Goal: Task Accomplishment & Management: Use online tool/utility

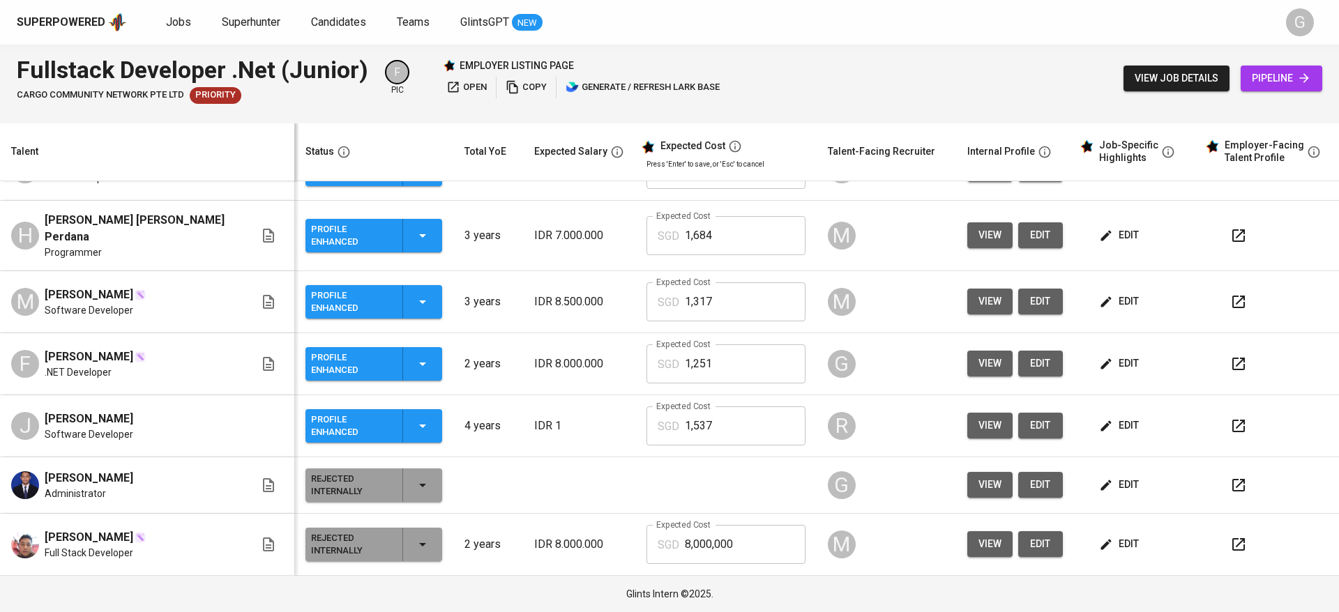
scroll to position [85, 0]
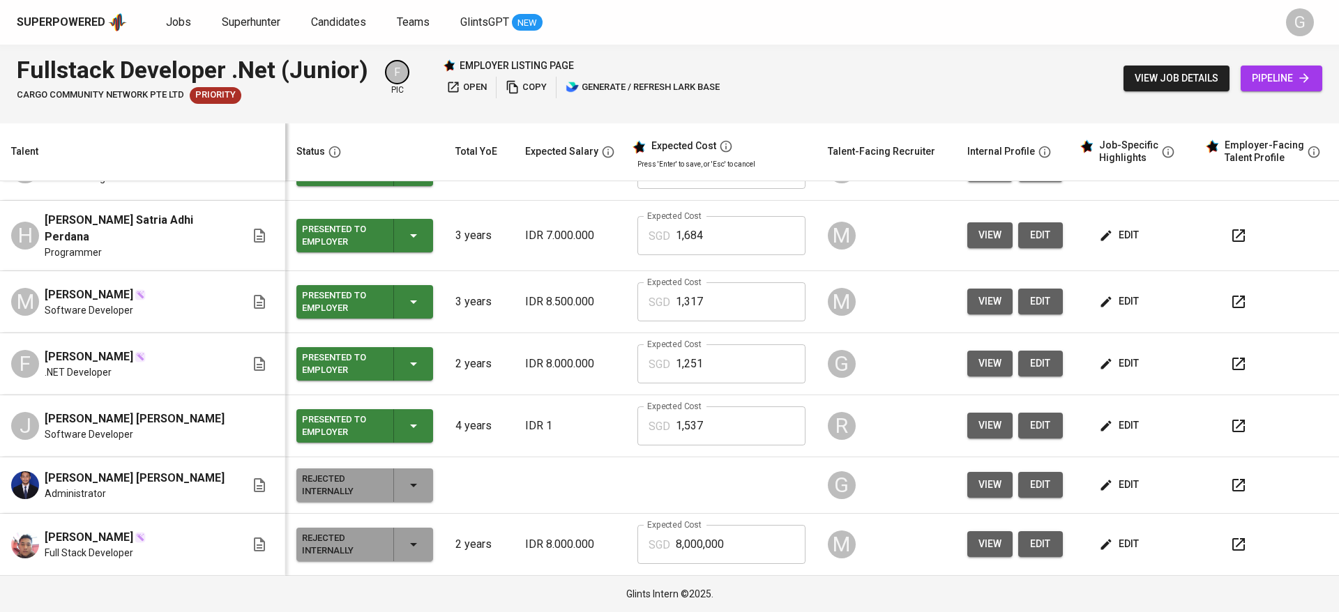
scroll to position [294, 0]
click at [978, 358] on span "view" at bounding box center [989, 363] width 23 height 17
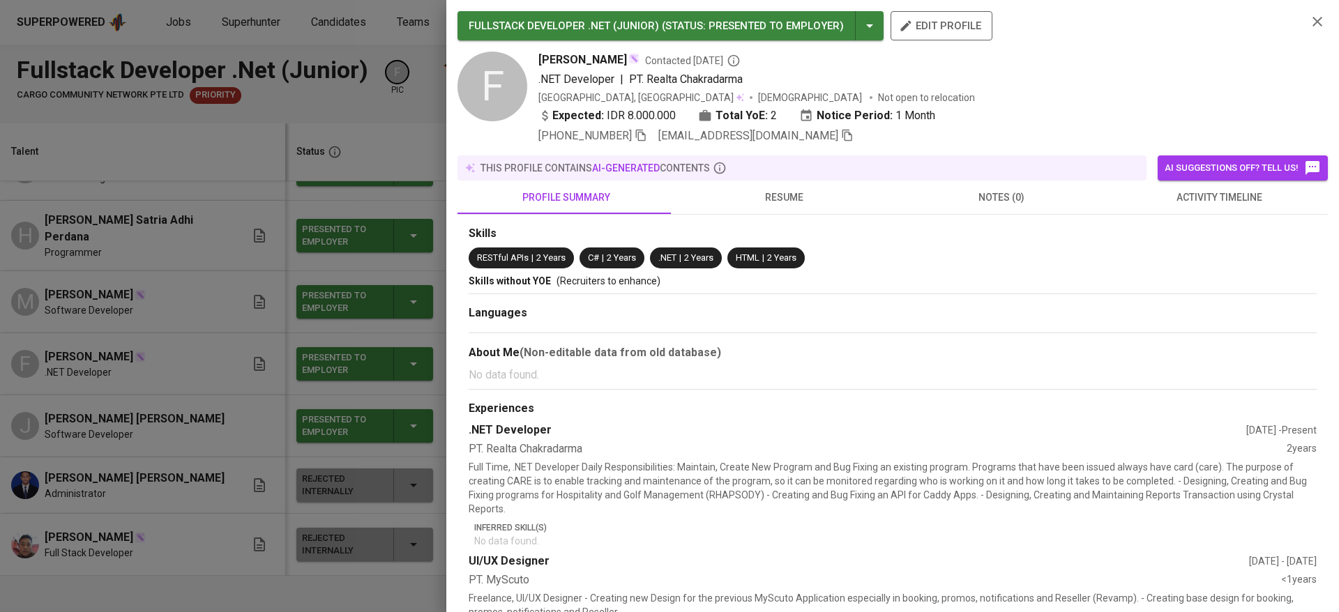
click at [841, 133] on icon "button" at bounding box center [847, 135] width 13 height 13
click at [156, 241] on div at bounding box center [669, 306] width 1339 height 612
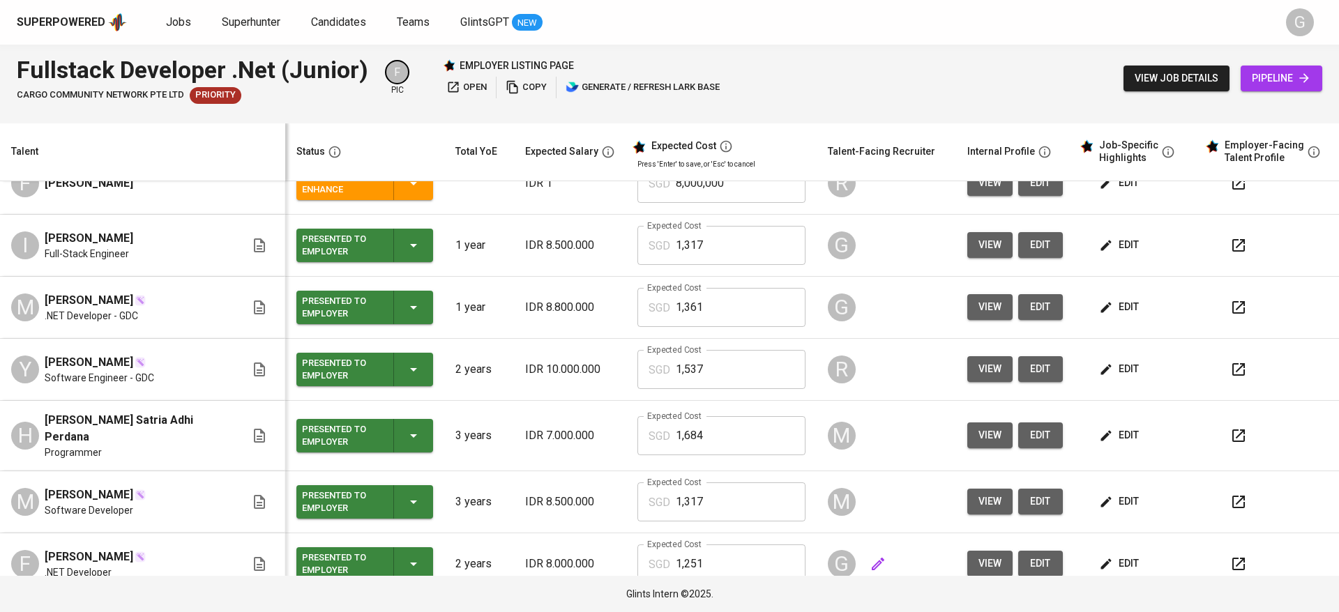
scroll to position [0, 0]
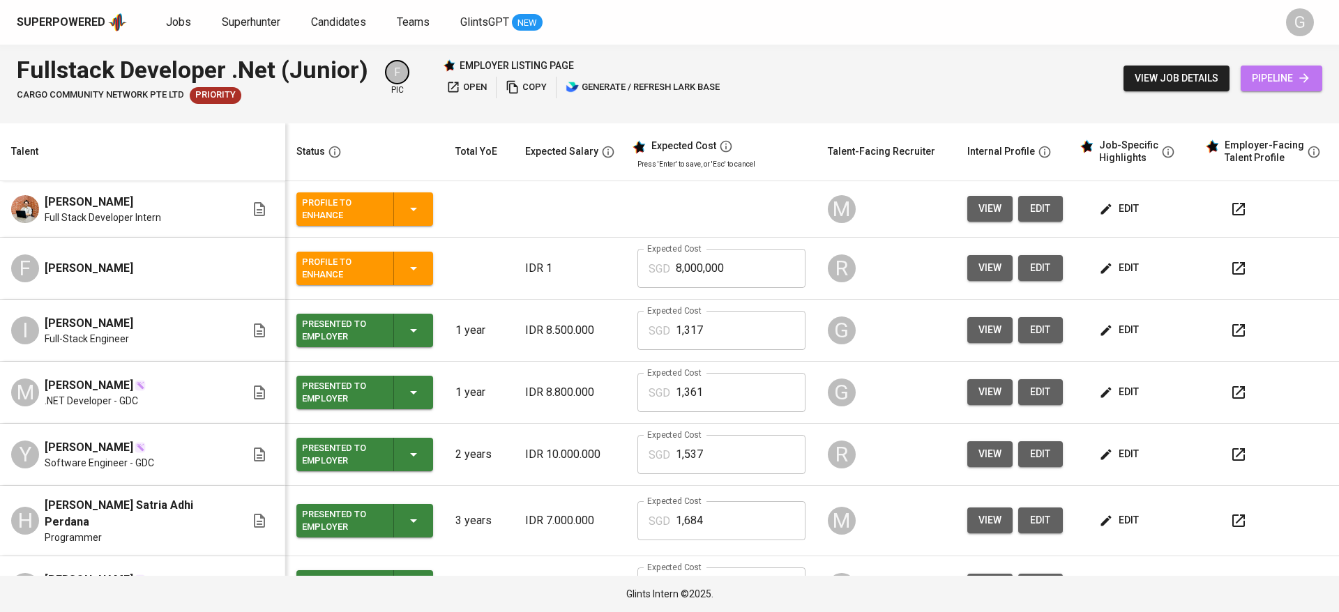
click at [1296, 78] on span "pipeline" at bounding box center [1281, 78] width 59 height 17
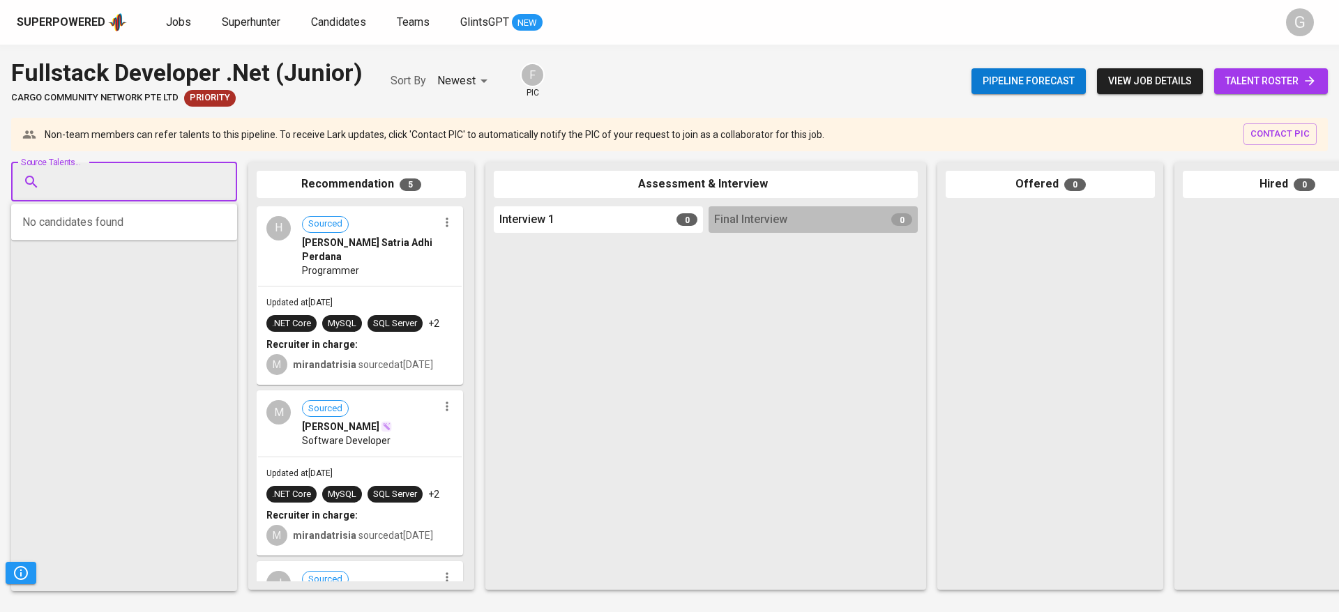
click at [139, 174] on input "Source Talents..." at bounding box center [118, 182] width 146 height 26
paste input "[EMAIL_ADDRESS][DOMAIN_NAME]"
type input "[EMAIL_ADDRESS][DOMAIN_NAME]"
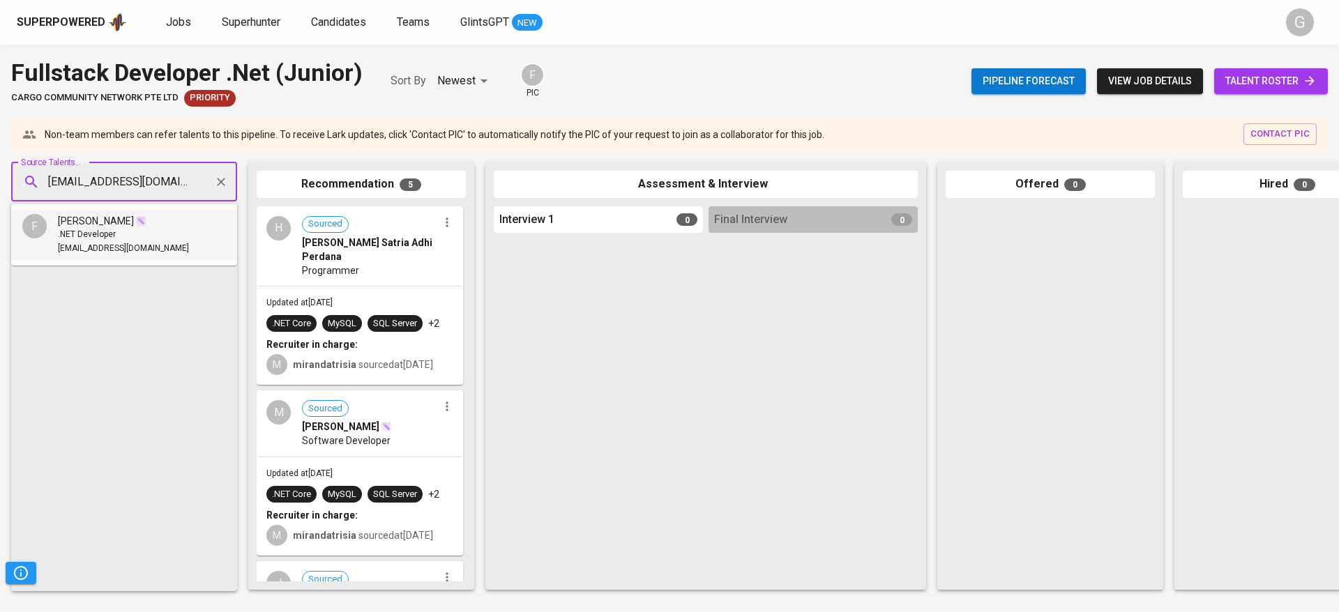
click at [100, 241] on span ".NET Developer" at bounding box center [87, 235] width 58 height 14
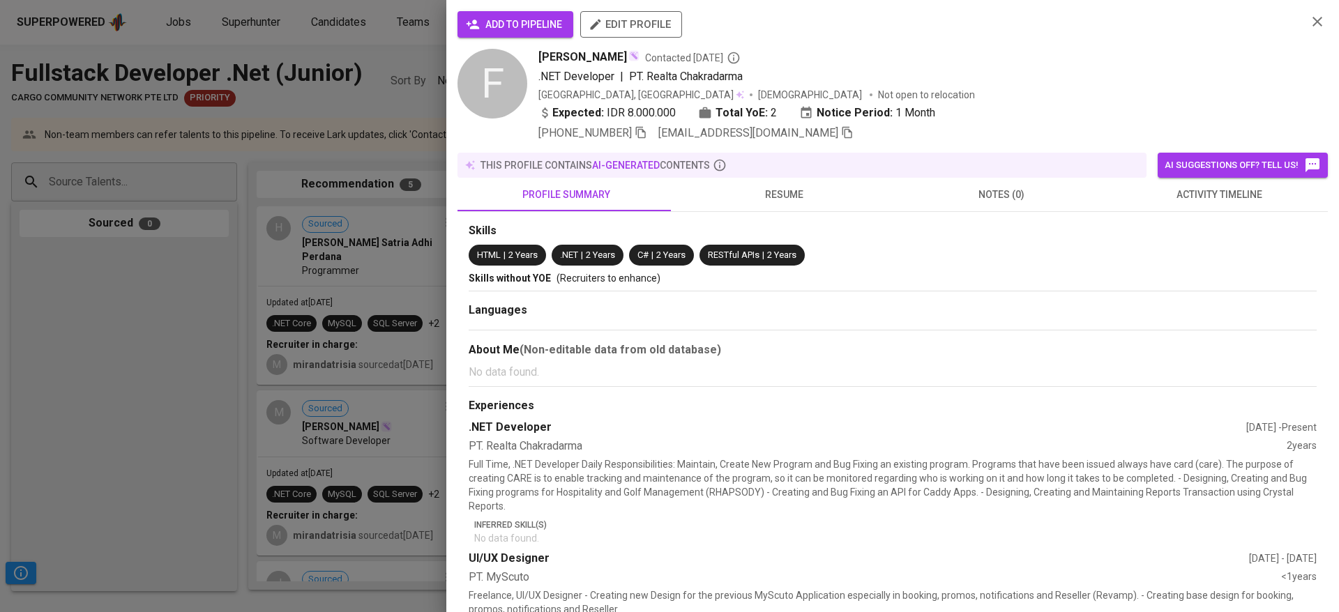
click at [540, 33] on button "add to pipeline" at bounding box center [515, 24] width 116 height 26
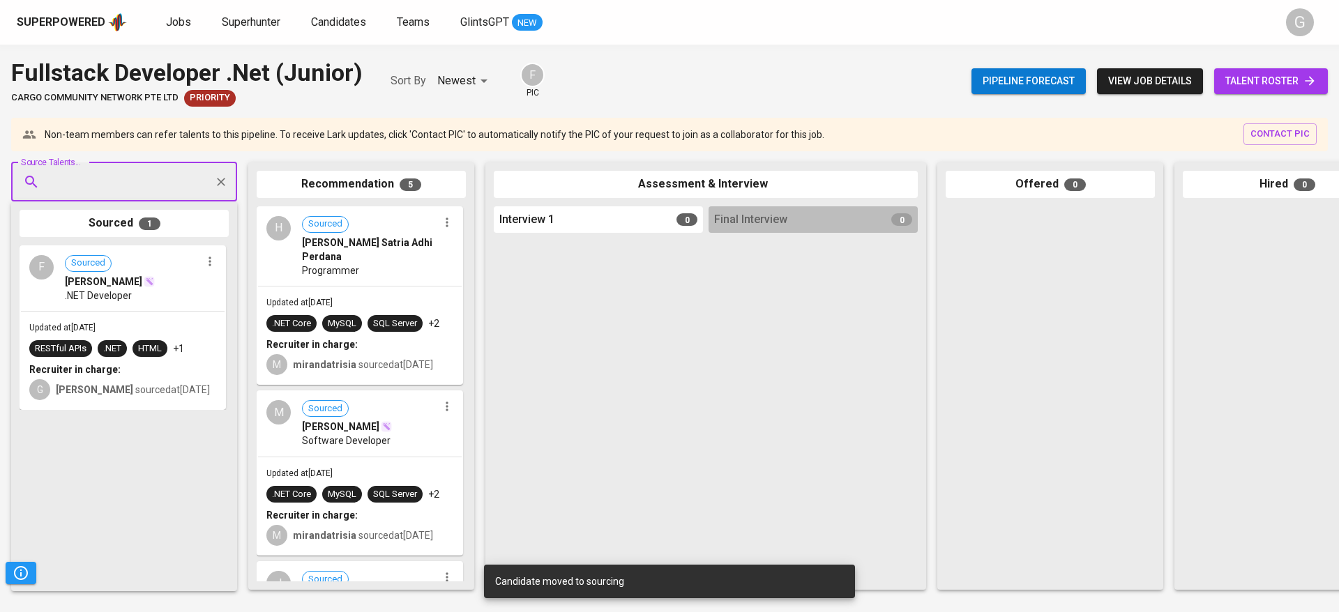
click at [1243, 74] on span "talent roster" at bounding box center [1270, 81] width 91 height 17
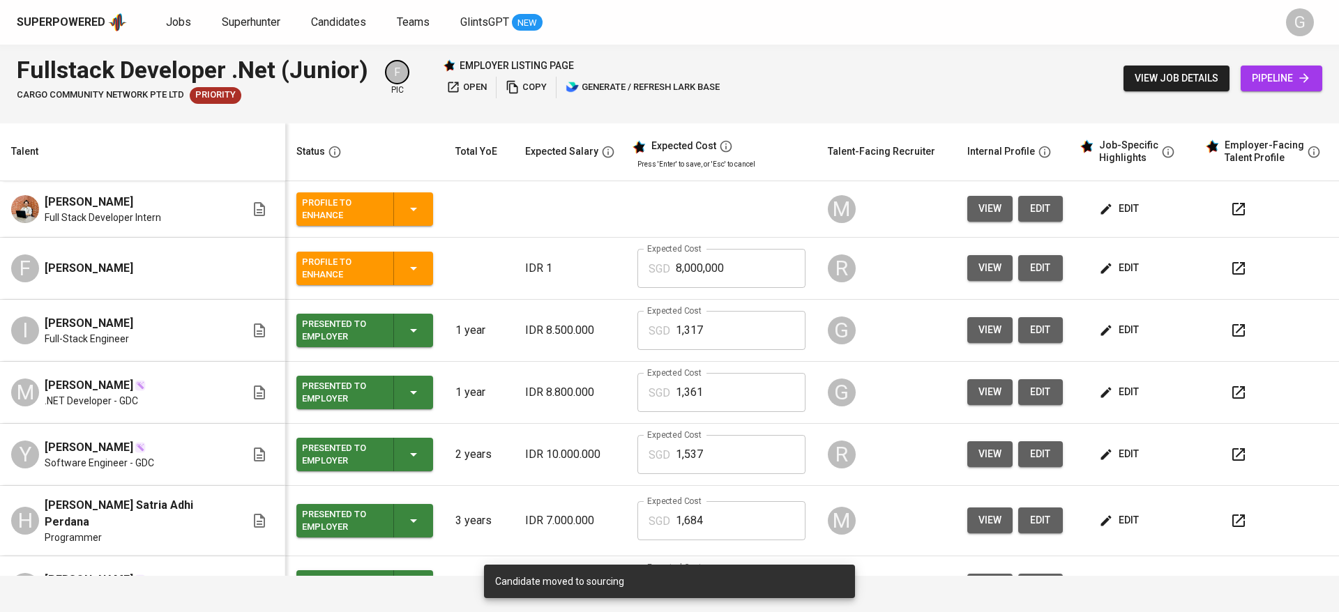
click at [978, 336] on span "view" at bounding box center [989, 329] width 23 height 17
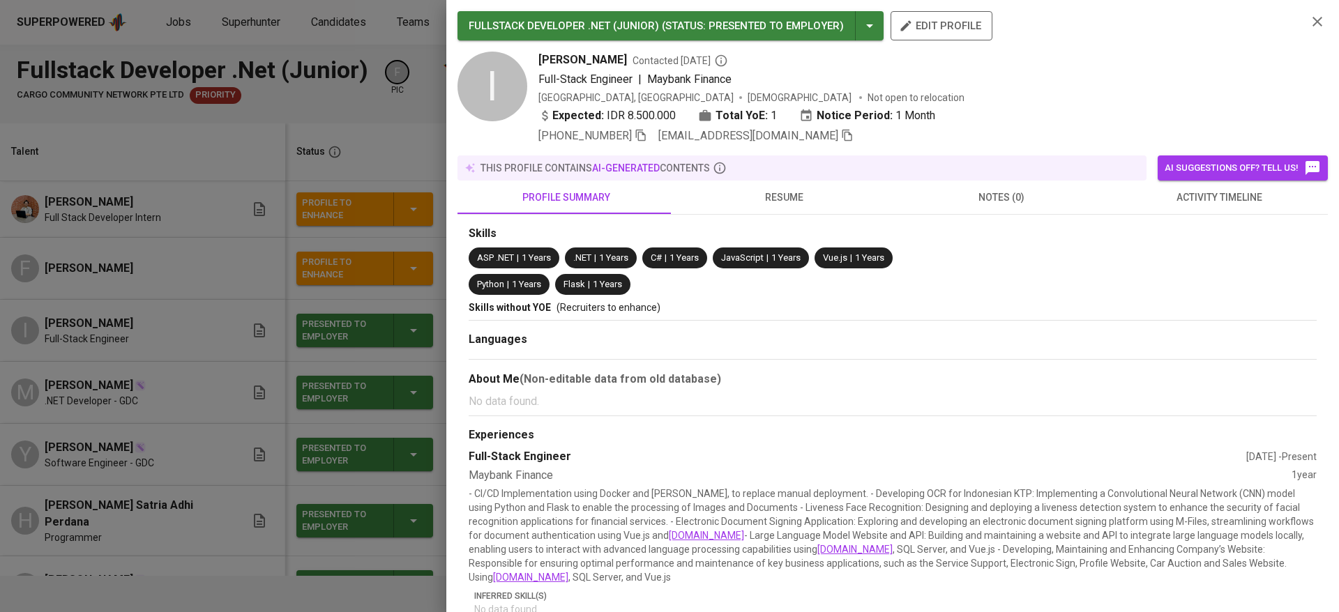
click at [841, 135] on icon "button" at bounding box center [847, 135] width 13 height 13
click at [280, 136] on div at bounding box center [669, 306] width 1339 height 612
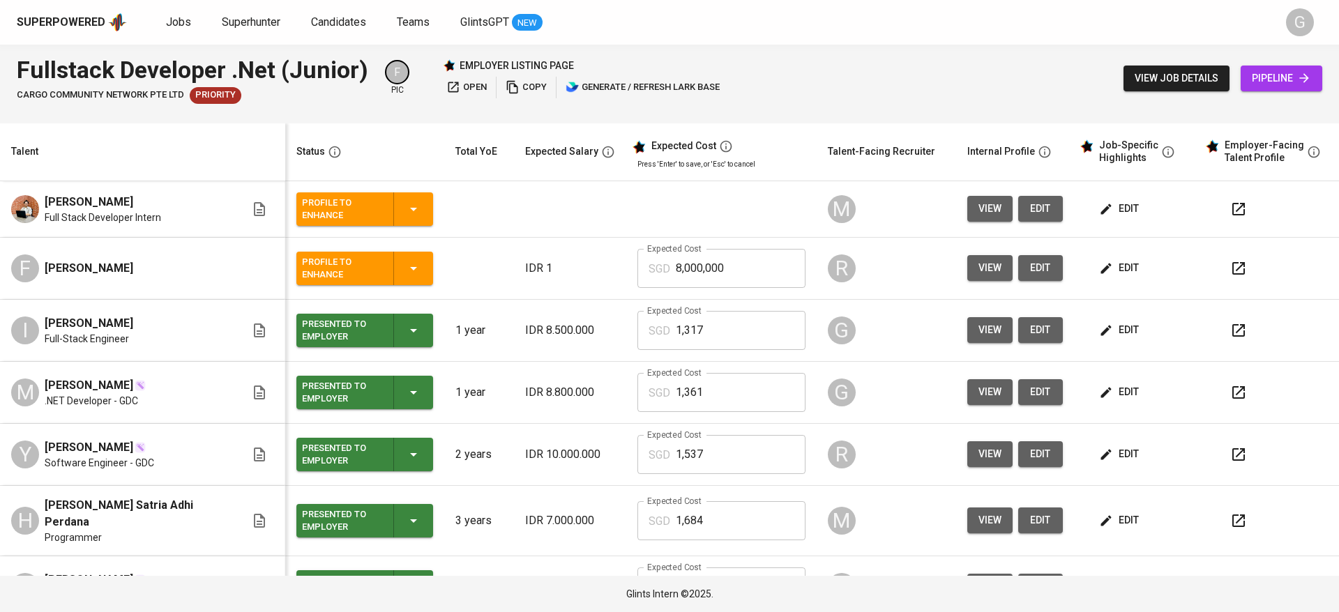
click at [1288, 66] on link "pipeline" at bounding box center [1282, 79] width 82 height 26
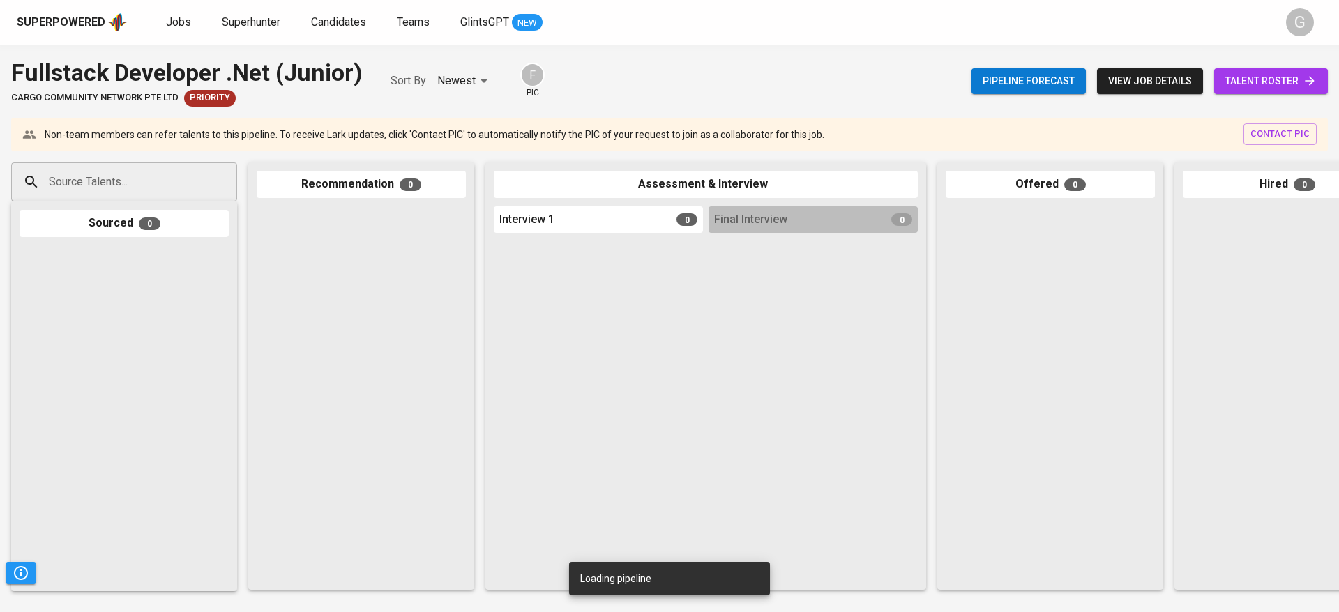
click at [100, 183] on input "Source Talents..." at bounding box center [118, 182] width 146 height 26
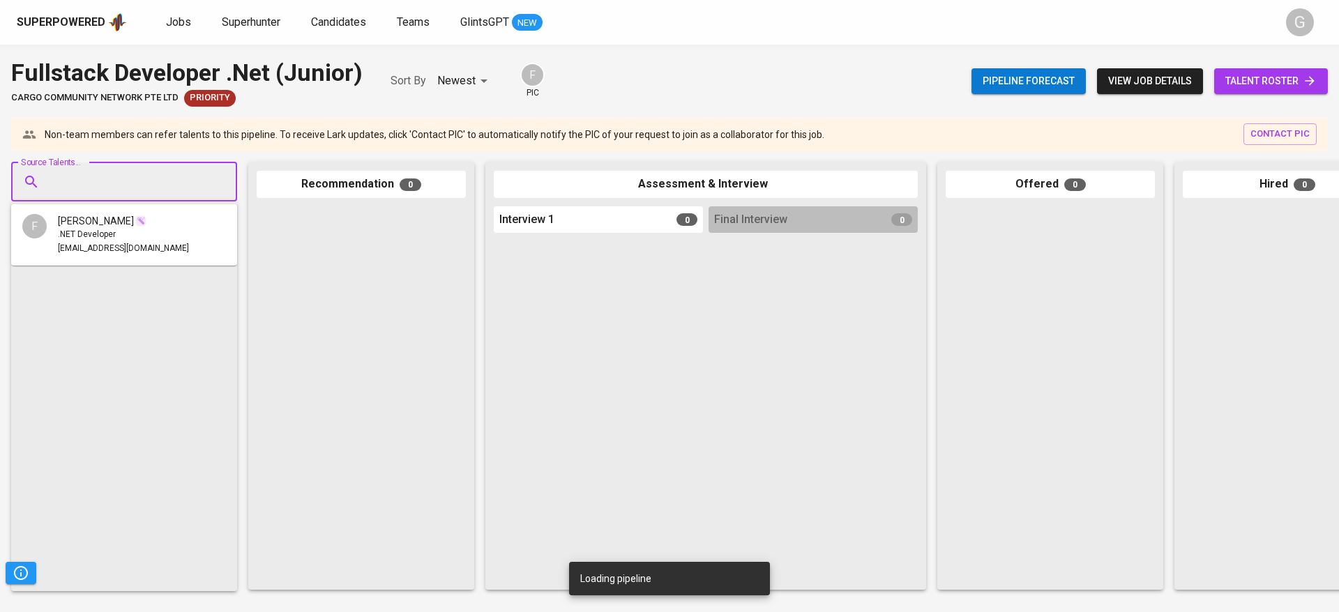
paste input "[EMAIL_ADDRESS][DOMAIN_NAME]"
type input "[EMAIL_ADDRESS][DOMAIN_NAME]"
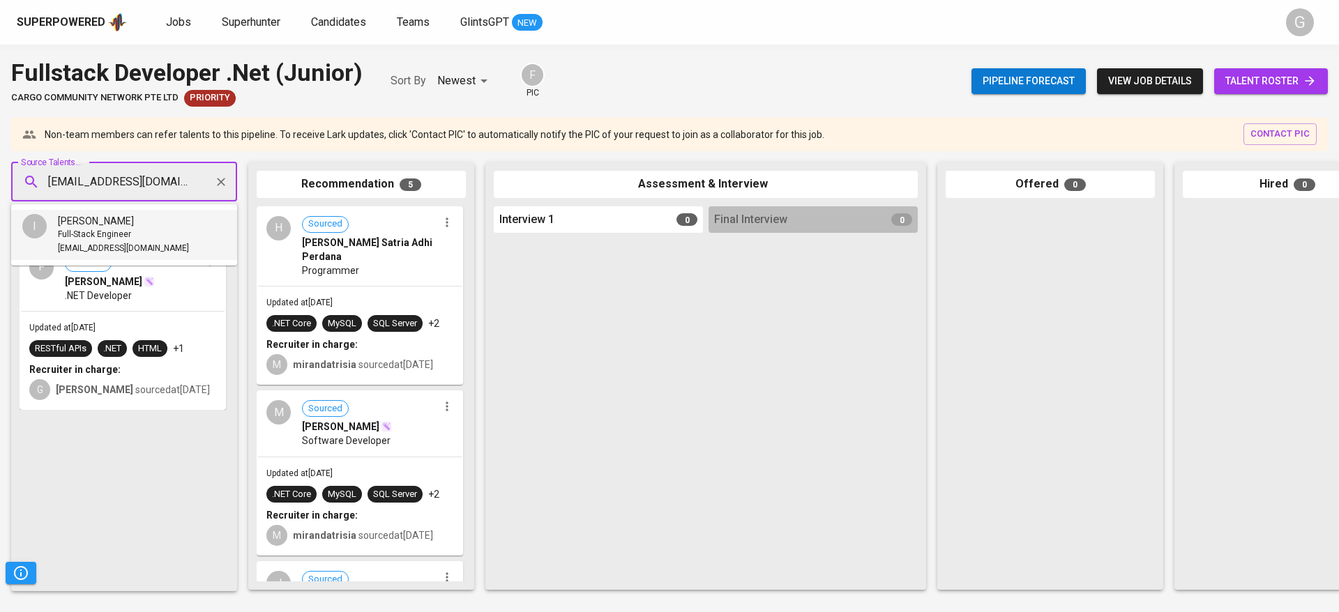
click at [106, 235] on span "Full-Stack Engineer" at bounding box center [94, 235] width 73 height 14
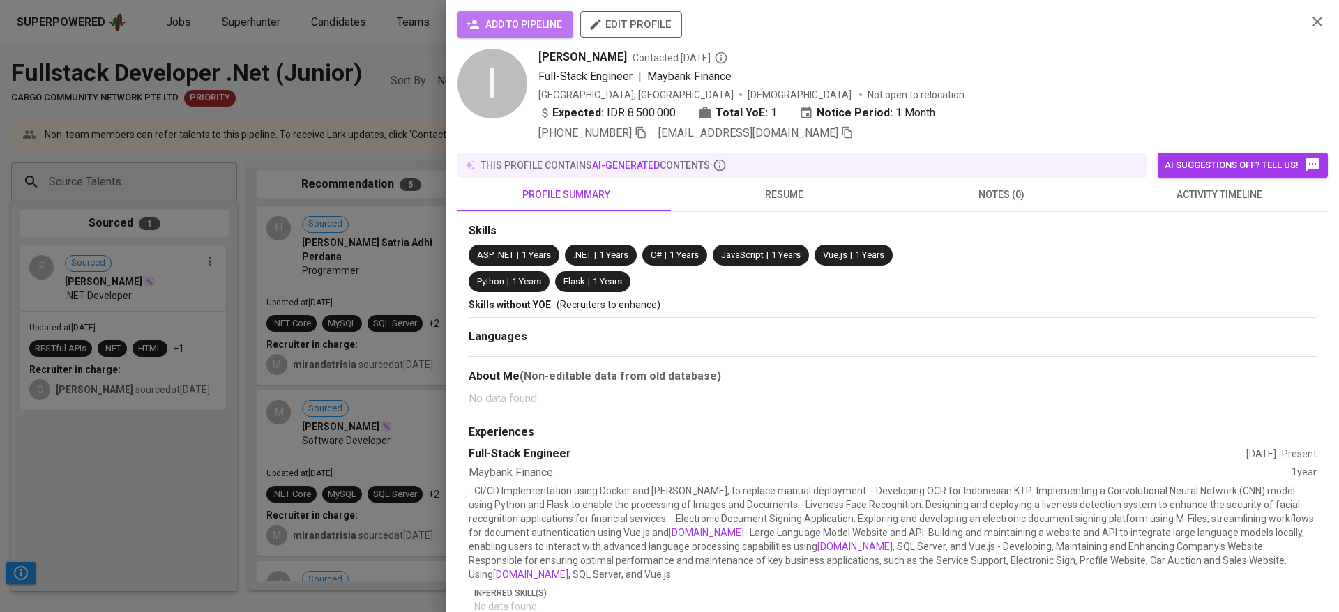
click at [509, 24] on span "add to pipeline" at bounding box center [515, 24] width 93 height 17
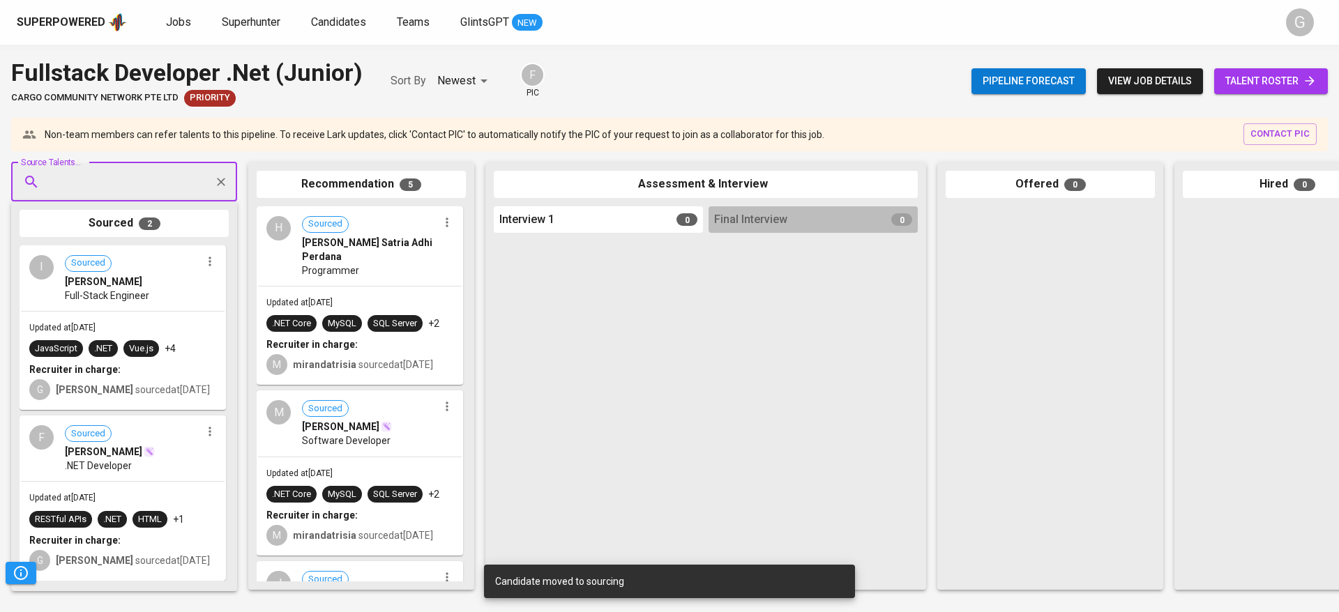
click at [1303, 71] on link "talent roster" at bounding box center [1271, 81] width 114 height 26
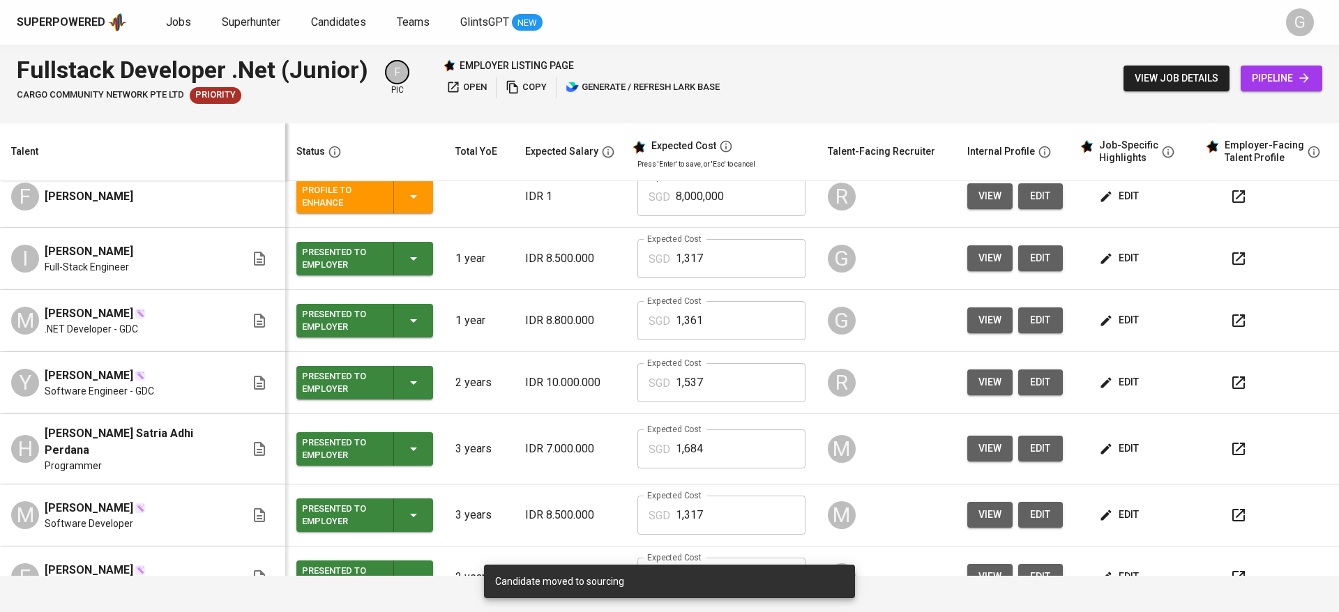
scroll to position [105, 0]
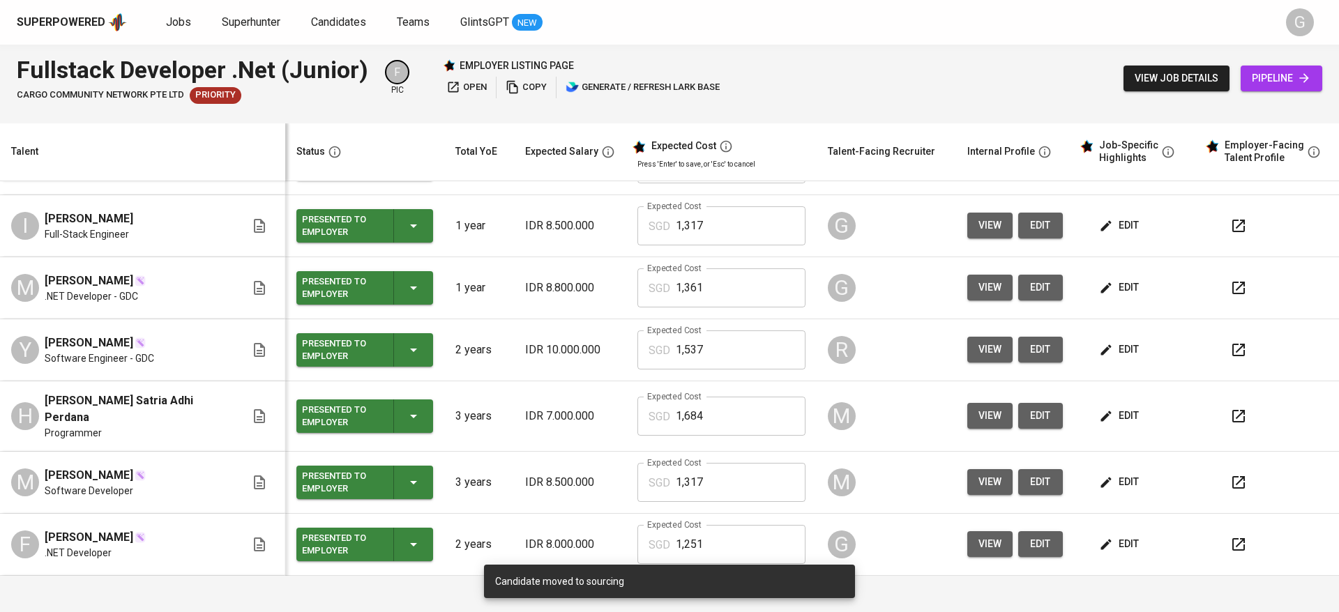
click at [978, 291] on span "view" at bounding box center [989, 287] width 23 height 17
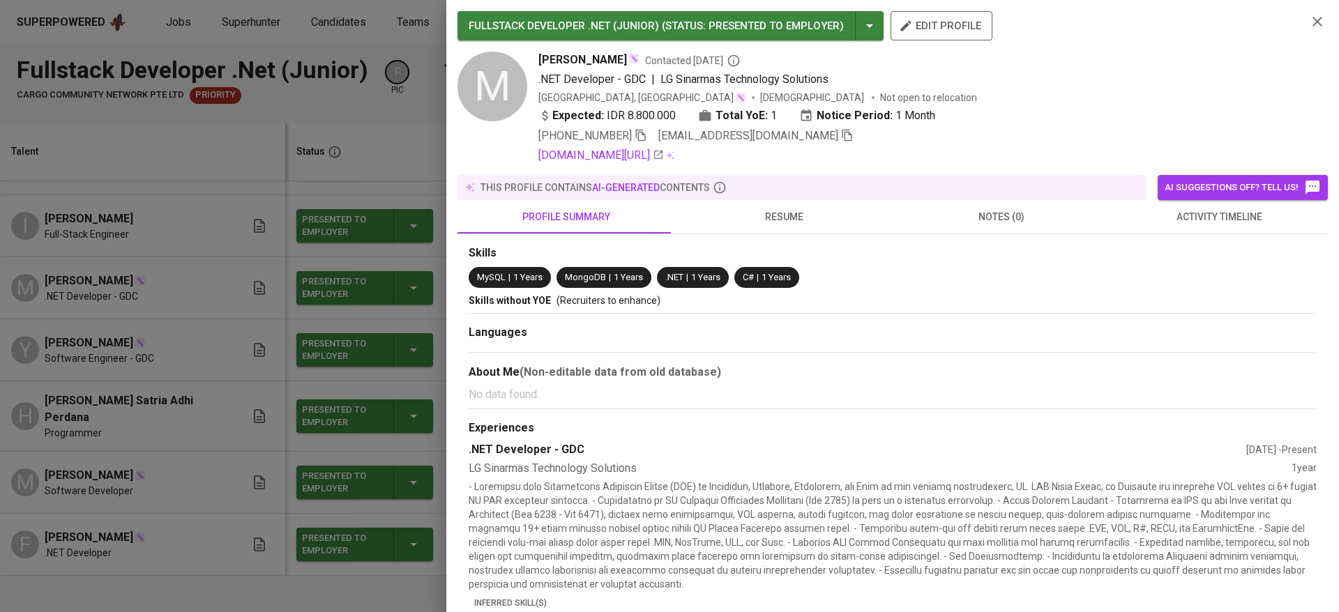
click at [841, 135] on icon "button" at bounding box center [847, 135] width 13 height 13
click at [335, 172] on div at bounding box center [669, 306] width 1339 height 612
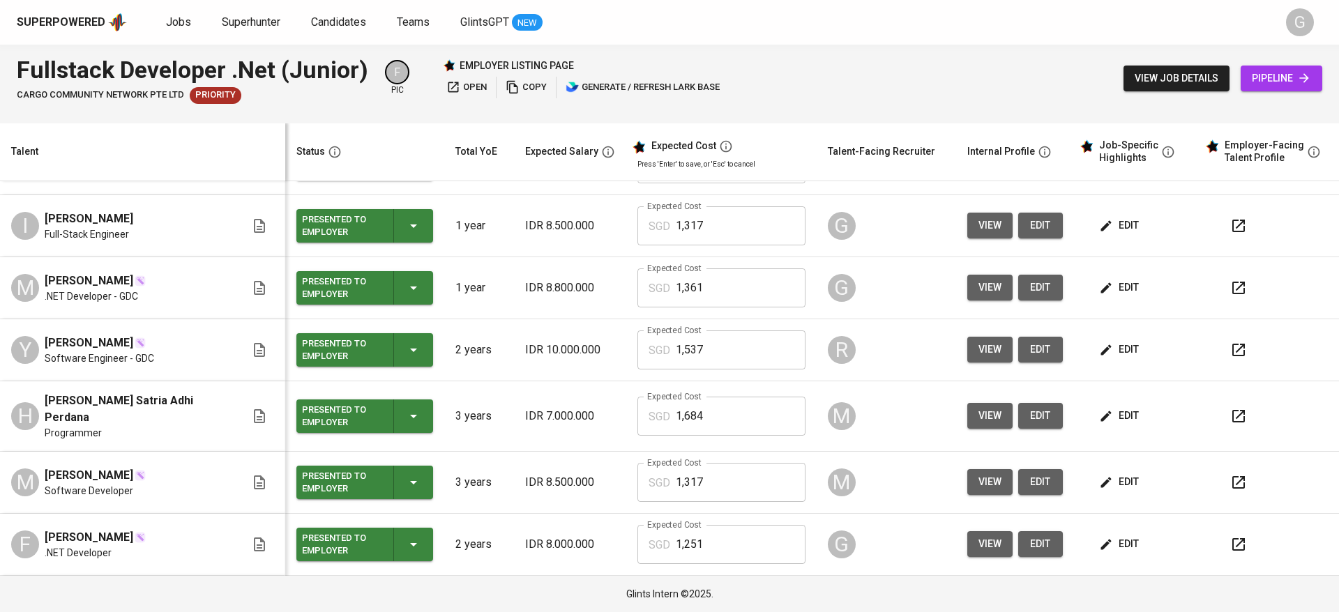
click at [1304, 68] on link "pipeline" at bounding box center [1282, 79] width 82 height 26
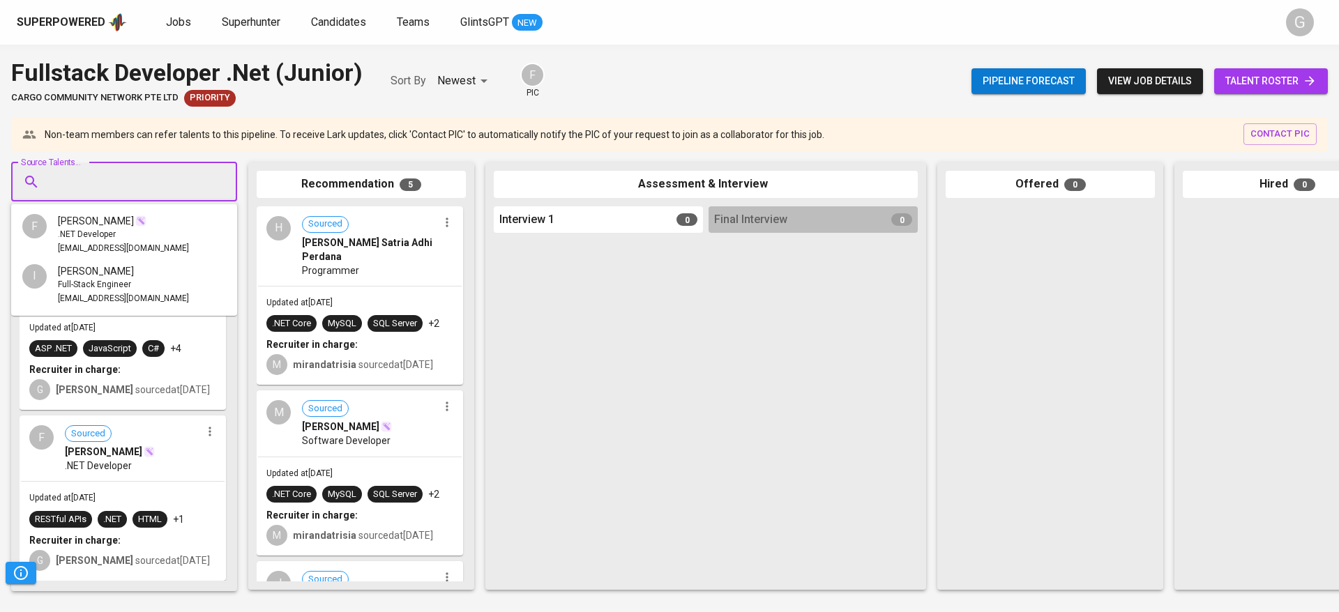
click at [156, 183] on input "Source Talents..." at bounding box center [118, 182] width 146 height 26
paste input "[EMAIL_ADDRESS][DOMAIN_NAME]"
type input "[EMAIL_ADDRESS][DOMAIN_NAME]"
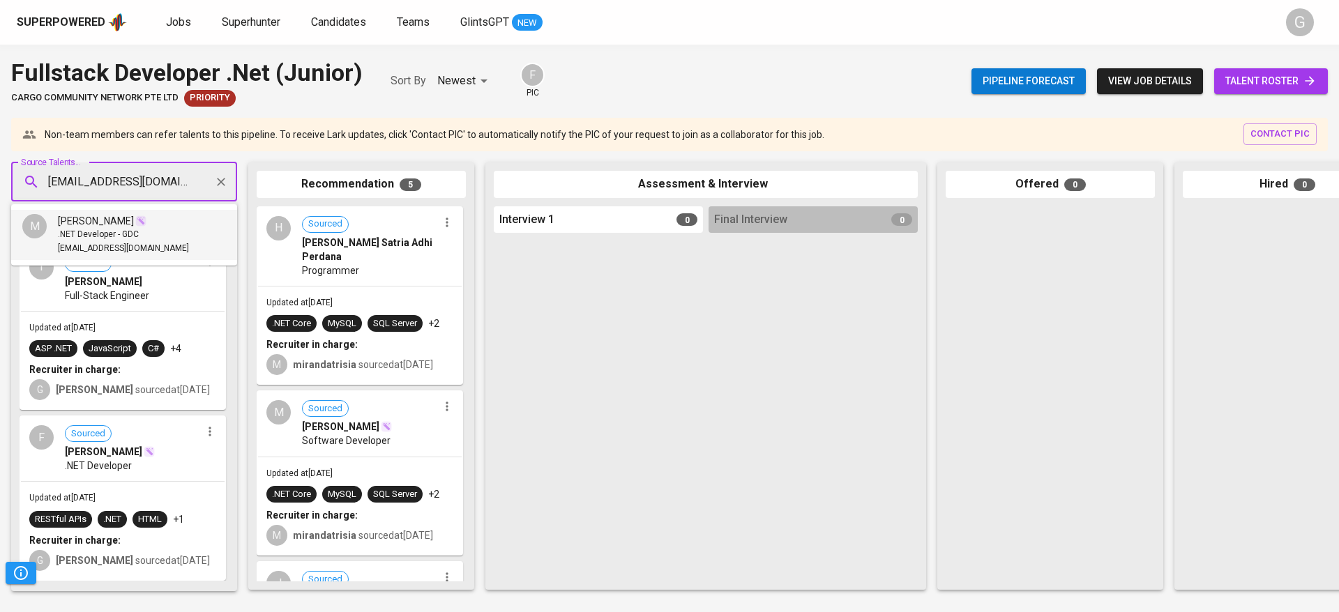
click at [99, 229] on span ".NET Developer - GDC" at bounding box center [98, 235] width 81 height 14
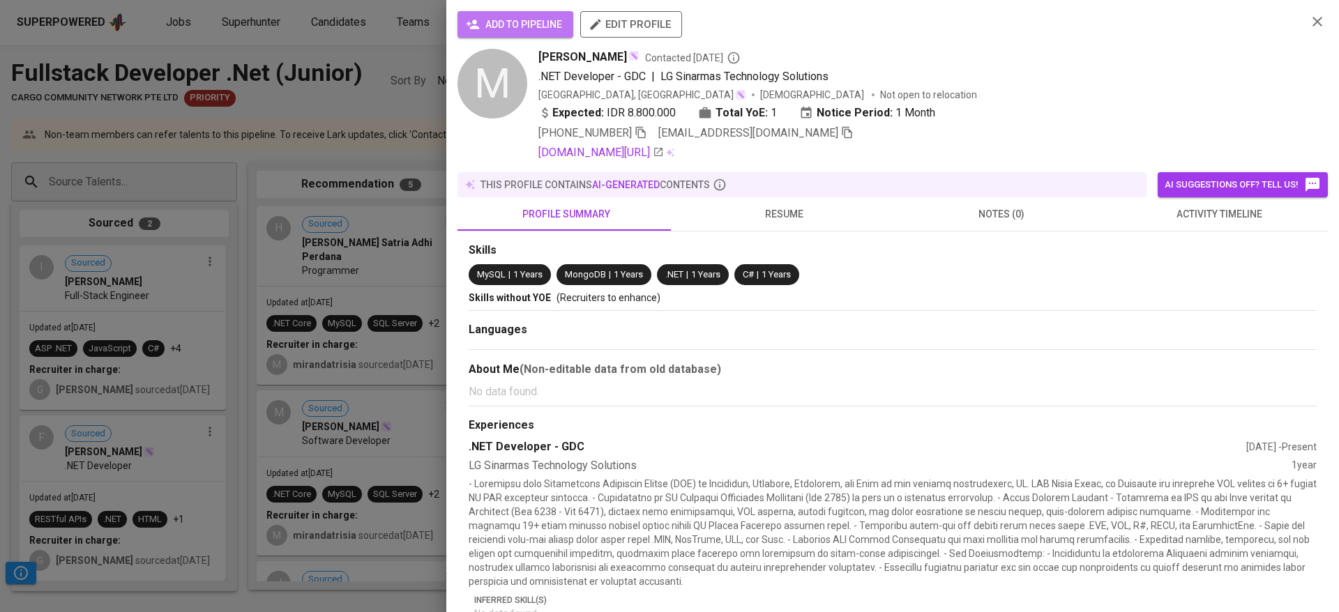
click at [529, 15] on button "add to pipeline" at bounding box center [515, 24] width 116 height 26
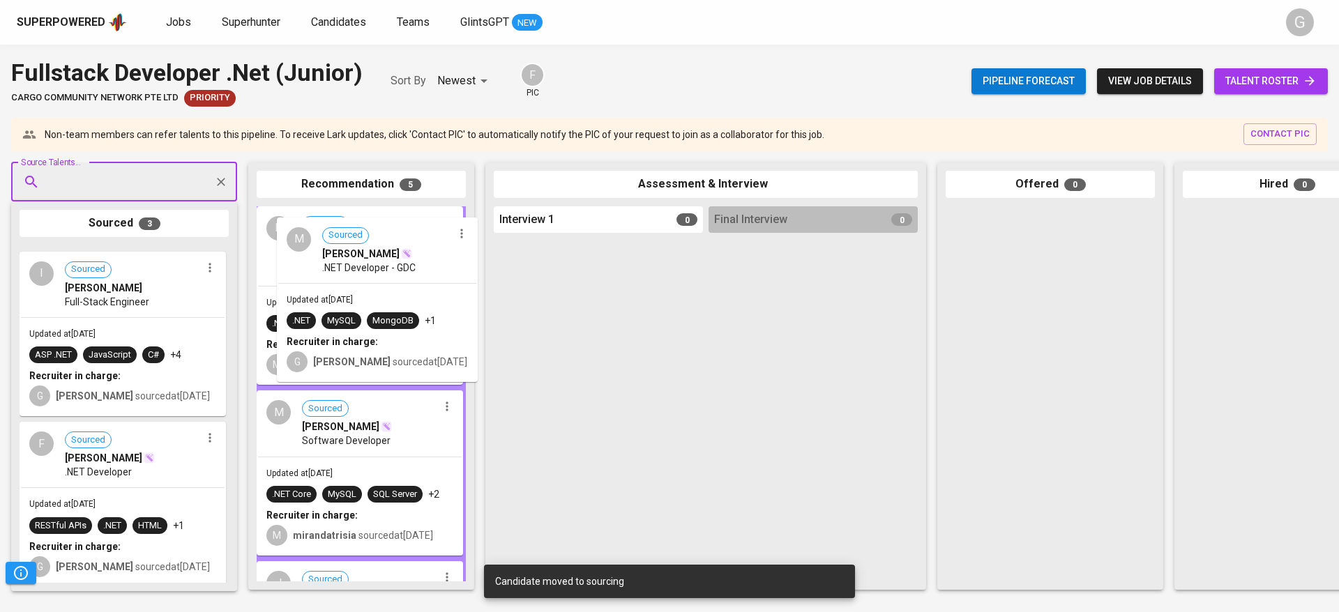
drag, startPoint x: 101, startPoint y: 348, endPoint x: 363, endPoint y: 321, distance: 263.6
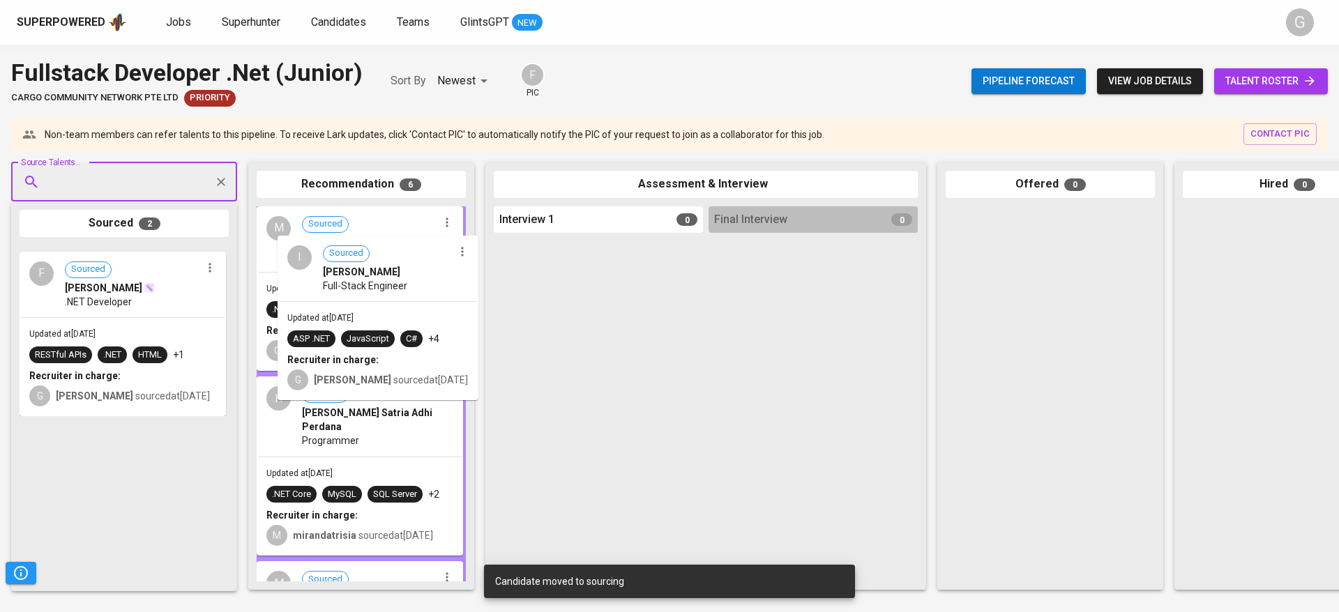
drag, startPoint x: 191, startPoint y: 338, endPoint x: 428, endPoint y: 331, distance: 237.2
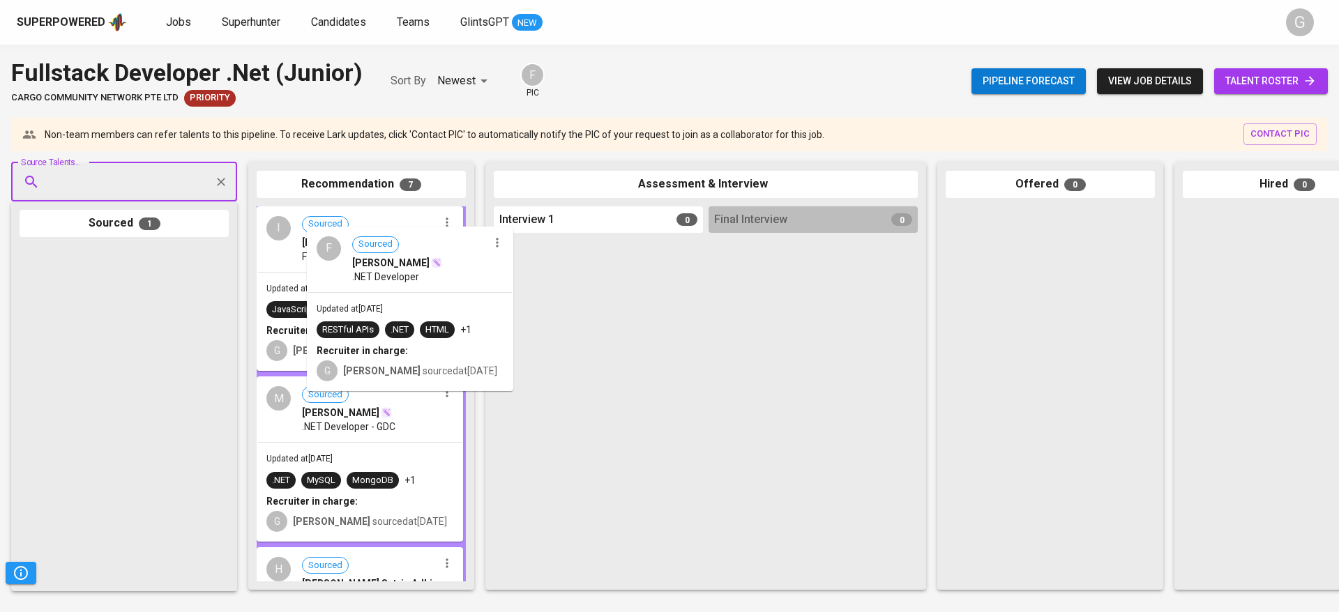
drag, startPoint x: 136, startPoint y: 340, endPoint x: 423, endPoint y: 321, distance: 287.9
